Goal: Communication & Community: Answer question/provide support

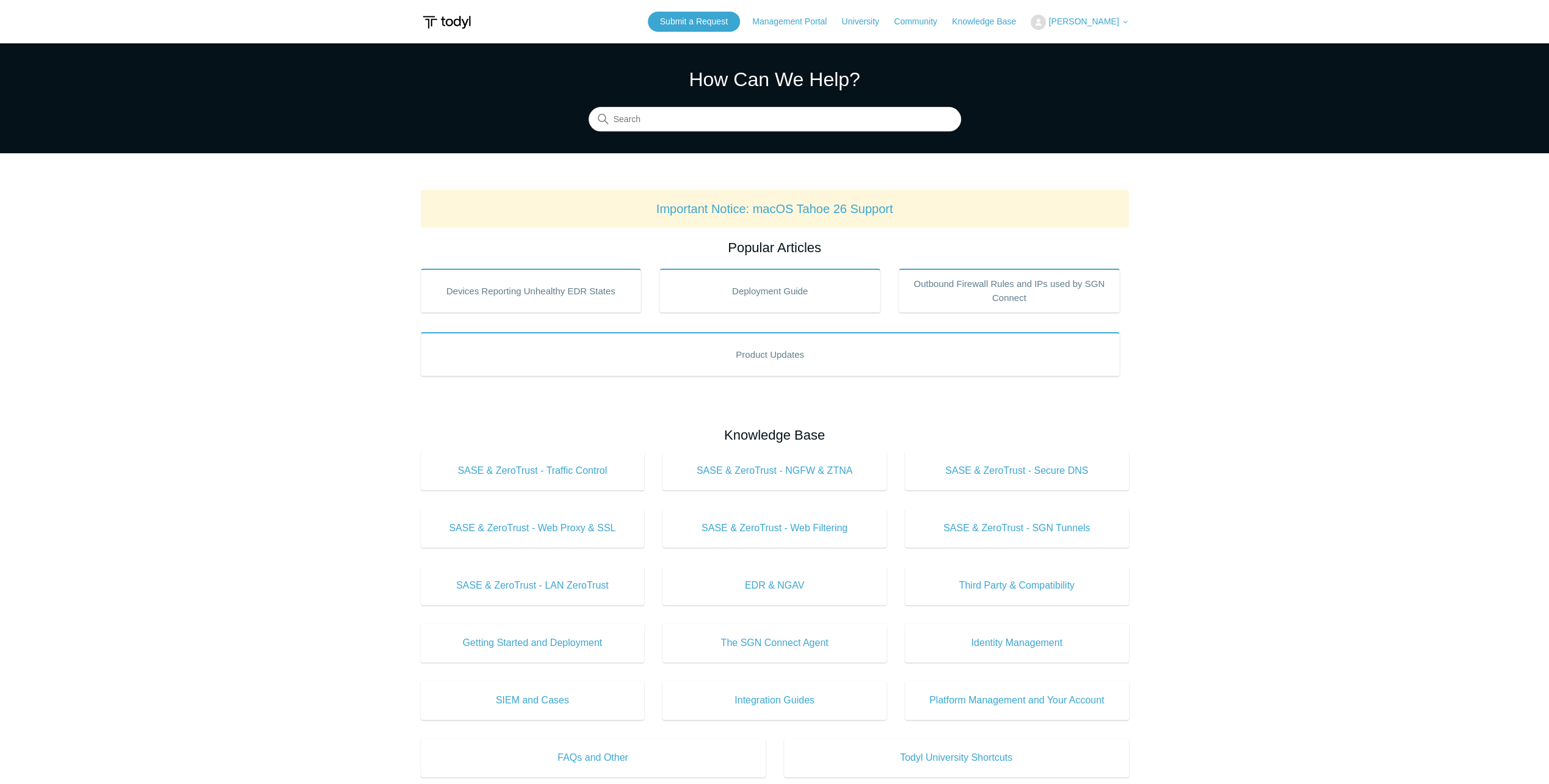
click at [1081, 21] on span "[PERSON_NAME]" at bounding box center [1083, 21] width 70 height 10
click at [1083, 47] on link "My Support Requests" at bounding box center [1090, 48] width 119 height 21
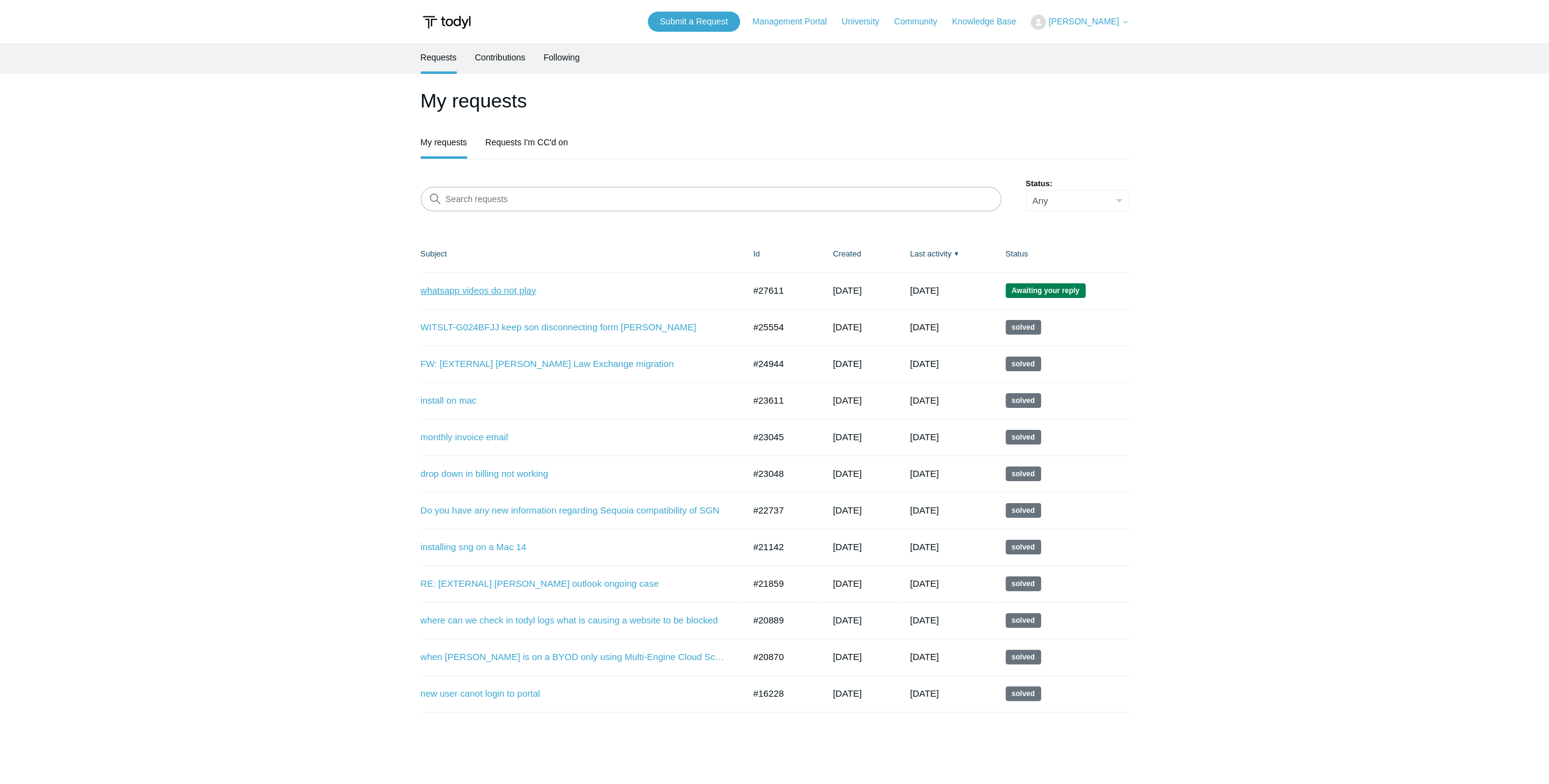
click at [486, 286] on link "whatsapp videos do not play" at bounding box center [573, 290] width 305 height 14
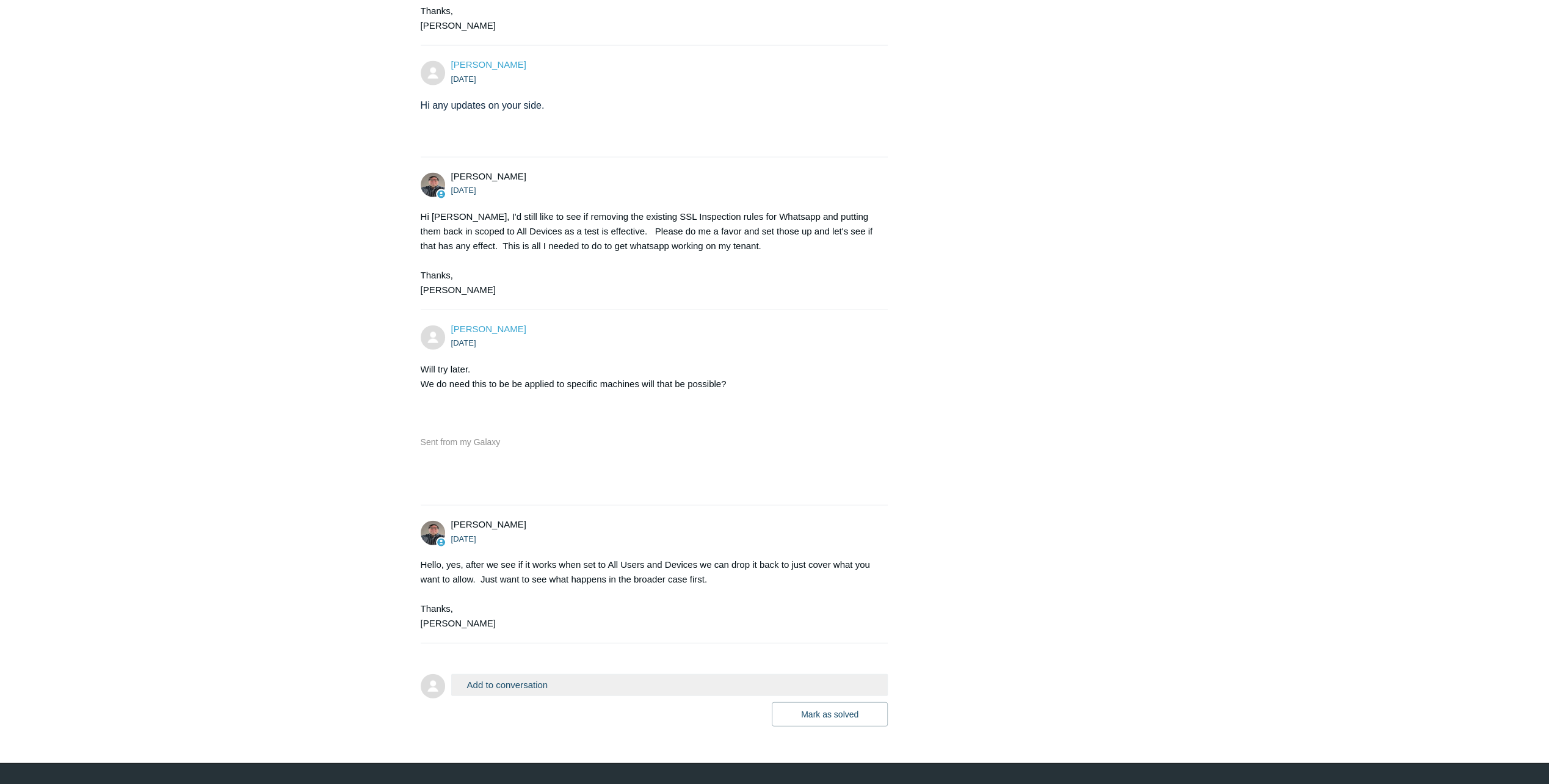
scroll to position [2745, 0]
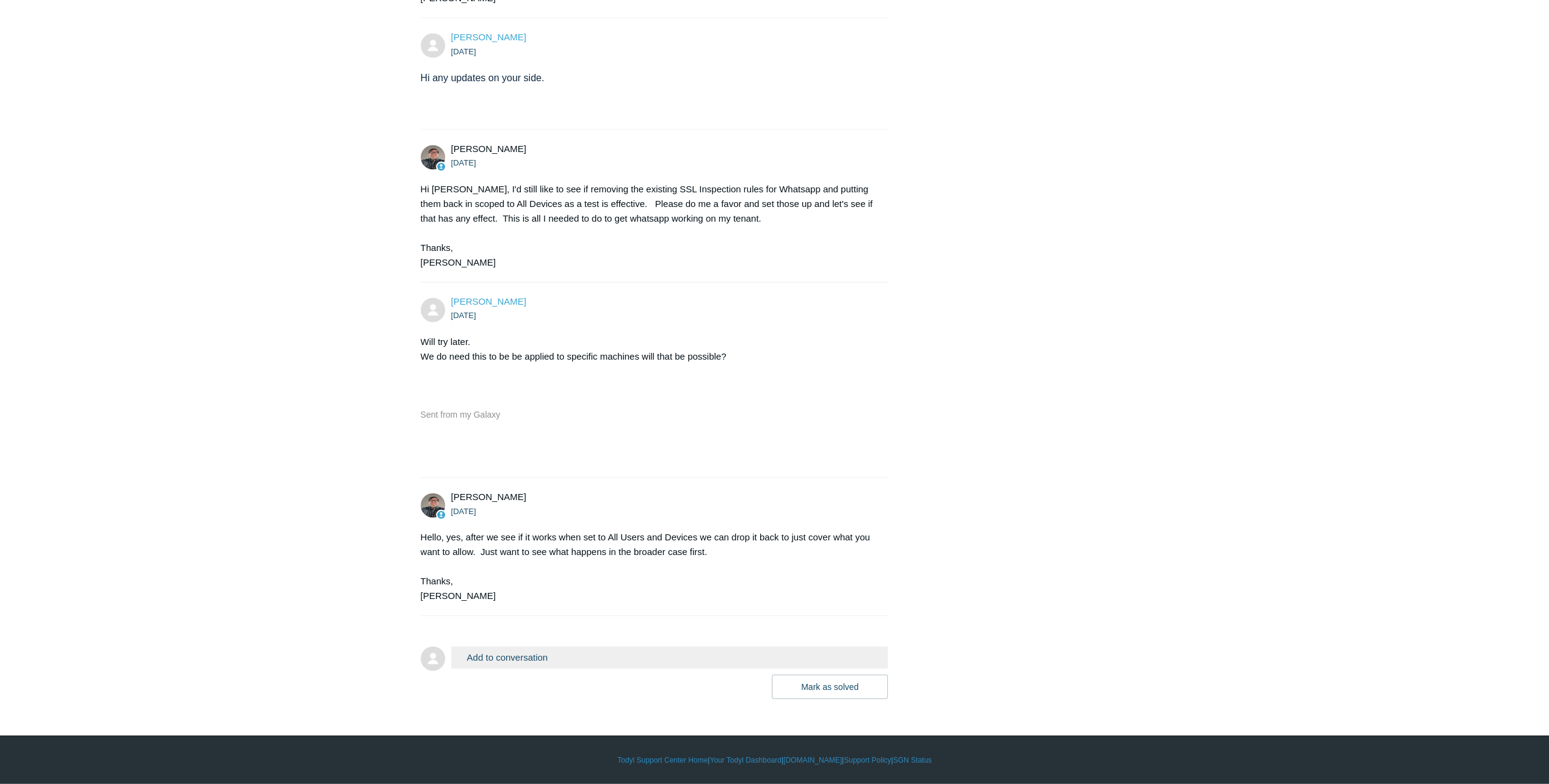
click at [502, 653] on button "Add to conversation" at bounding box center [669, 657] width 437 height 21
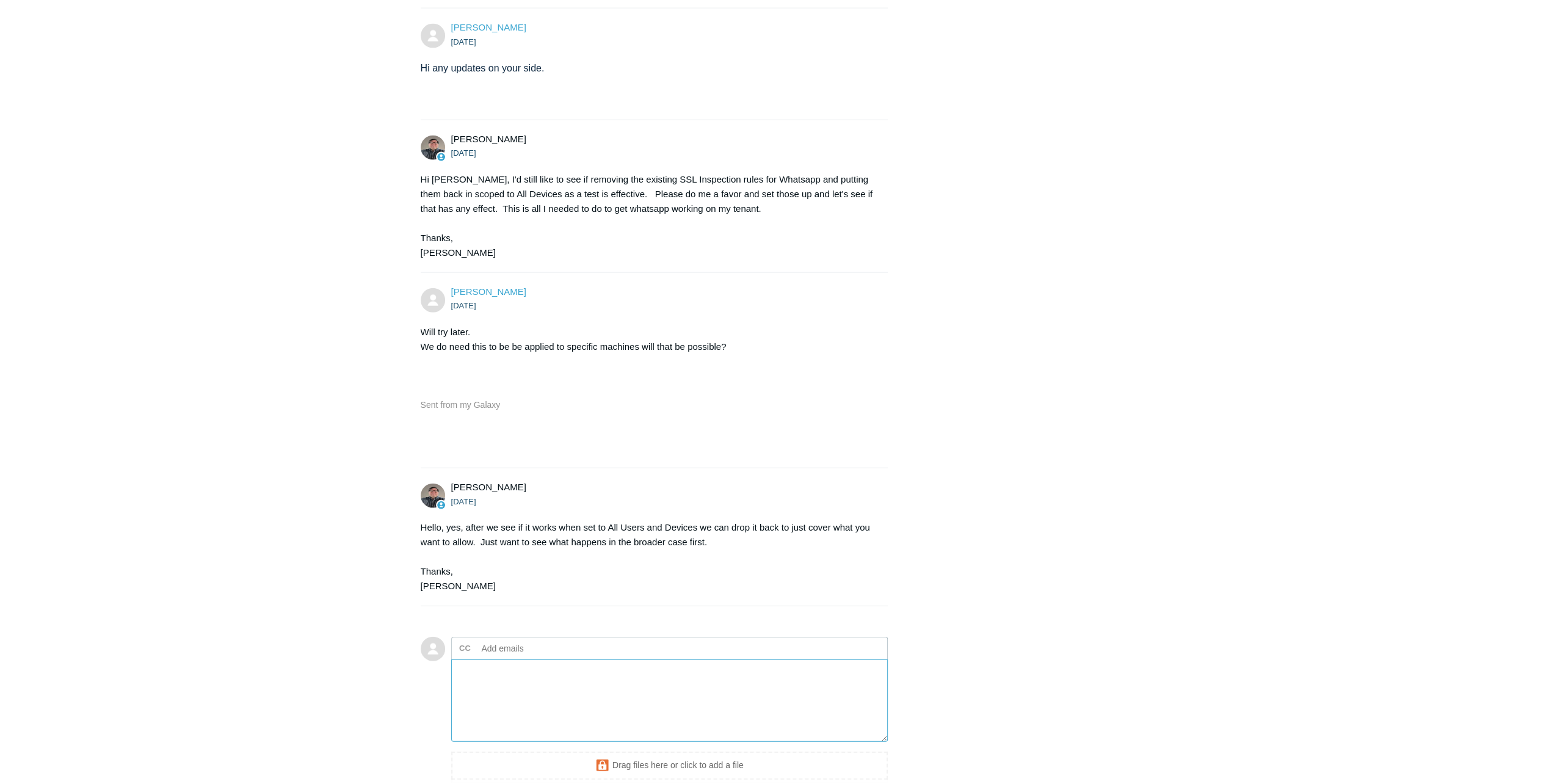
click at [503, 697] on textarea "Add your reply" at bounding box center [669, 700] width 437 height 82
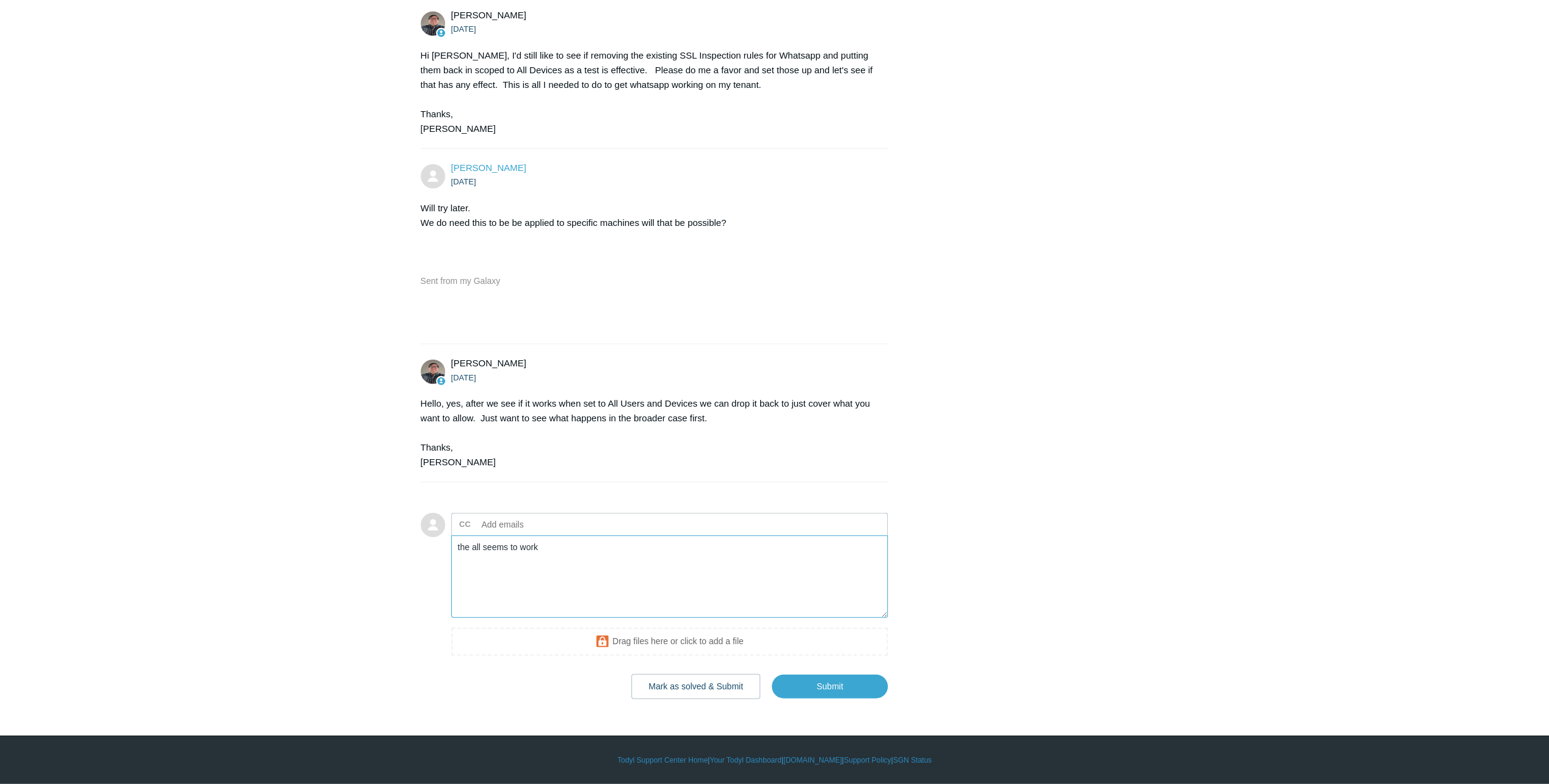
click at [472, 548] on textarea "the all seems to work" at bounding box center [669, 576] width 437 height 82
click at [485, 549] on textarea "the "all seems to work" at bounding box center [669, 576] width 437 height 82
click at [483, 549] on textarea "the "all seems to work" at bounding box center [669, 576] width 437 height 82
type textarea "the "all" seems to work"
click at [837, 686] on input "Submit" at bounding box center [829, 686] width 116 height 24
